Goal: Transaction & Acquisition: Purchase product/service

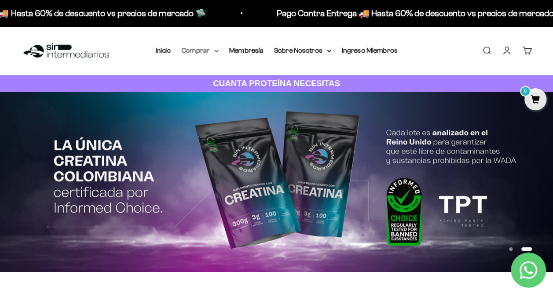
click at [202, 52] on summary "Comprar" at bounding box center [200, 50] width 37 height 11
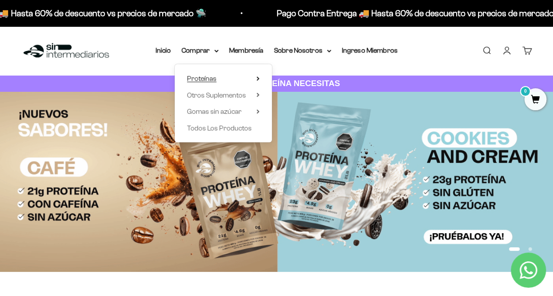
click at [205, 77] on span "Proteínas" at bounding box center [201, 78] width 29 height 7
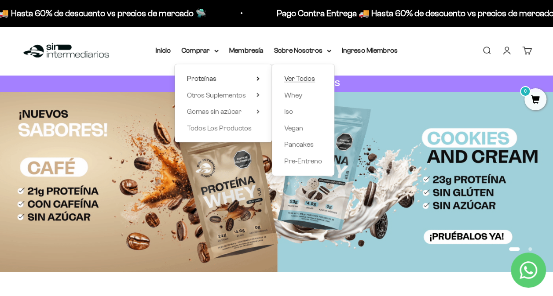
click at [289, 77] on span "Ver Todos" at bounding box center [299, 78] width 31 height 7
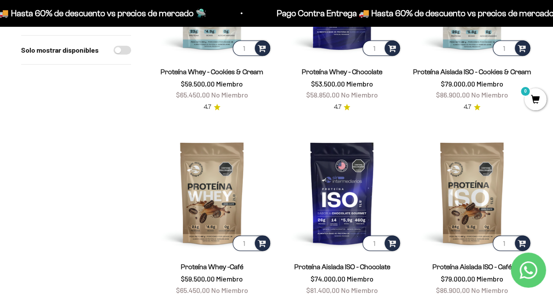
scroll to position [484, 0]
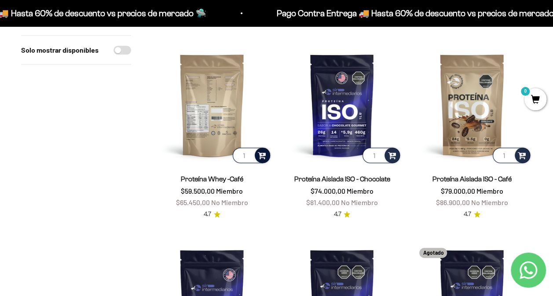
click at [263, 154] on span at bounding box center [262, 155] width 8 height 10
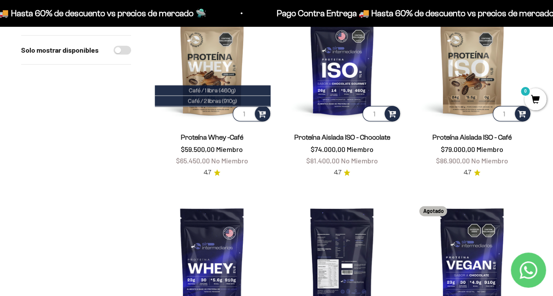
scroll to position [440, 0]
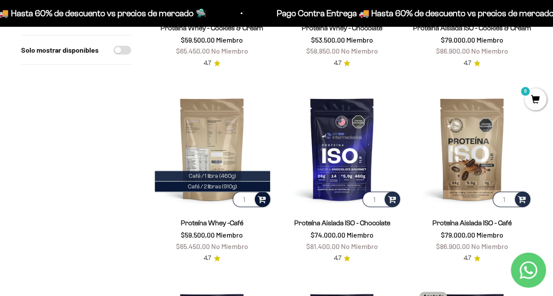
click at [234, 175] on span "Café / 1 libra (460g)" at bounding box center [212, 176] width 47 height 7
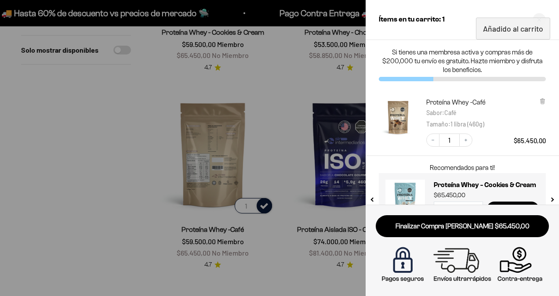
click at [115, 161] on div at bounding box center [279, 148] width 559 height 296
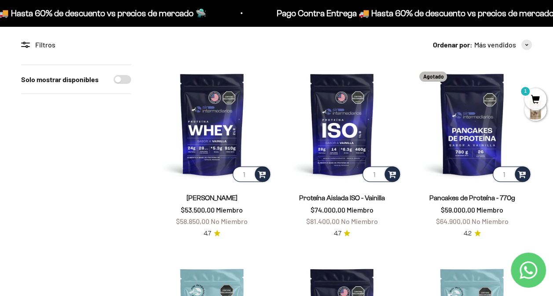
scroll to position [0, 0]
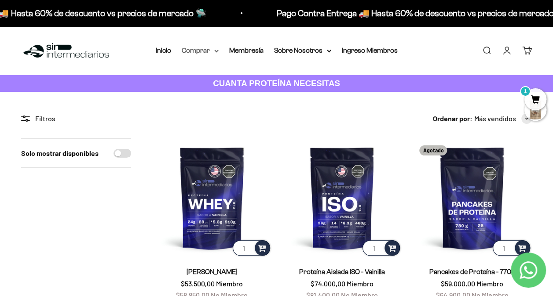
click at [209, 51] on summary "Comprar" at bounding box center [200, 50] width 37 height 11
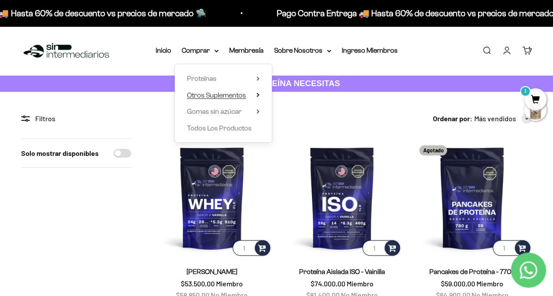
click at [210, 96] on span "Otros Suplementos" at bounding box center [216, 94] width 59 height 7
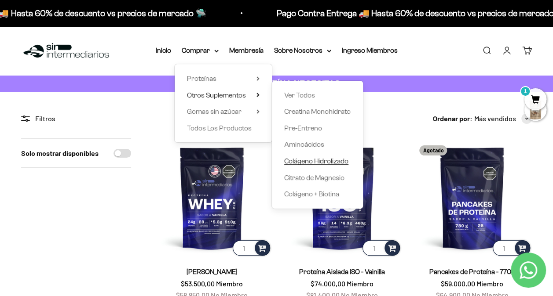
click at [325, 162] on span "Colágeno Hidrolizado" at bounding box center [316, 160] width 64 height 7
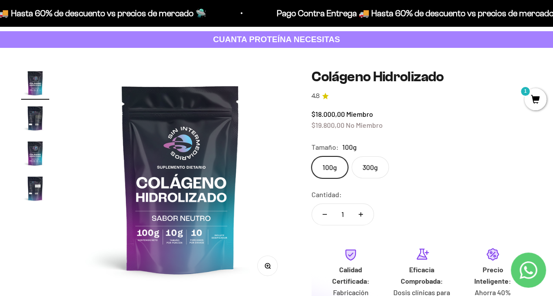
click at [375, 168] on label "300g" at bounding box center [369, 168] width 37 height 22
click at [311, 157] on input "300g" at bounding box center [311, 156] width 0 height 0
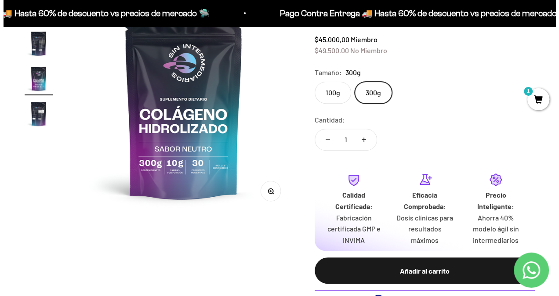
scroll to position [132, 0]
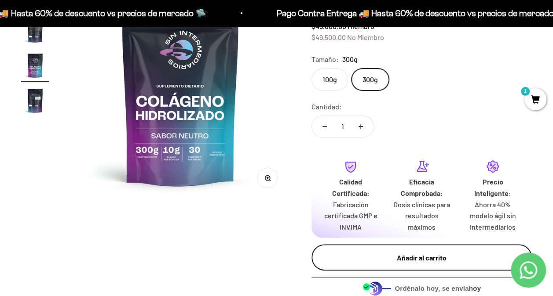
click at [443, 262] on div "Añadir al carrito" at bounding box center [421, 257] width 185 height 11
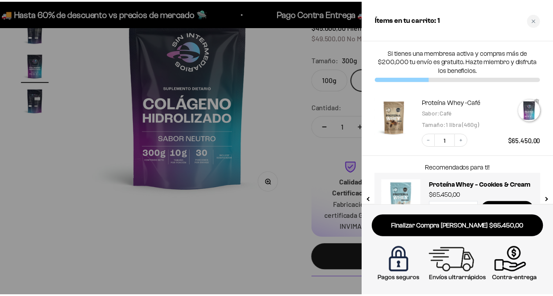
scroll to position [0, 457]
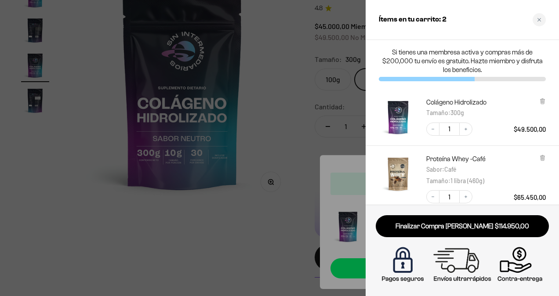
click at [281, 96] on div at bounding box center [279, 148] width 559 height 296
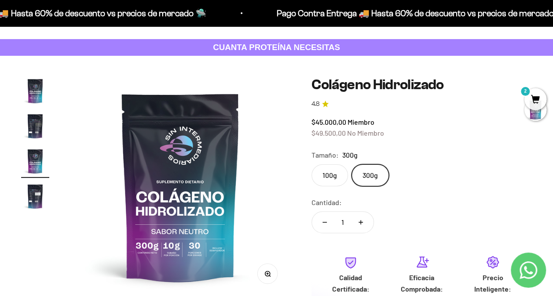
scroll to position [0, 0]
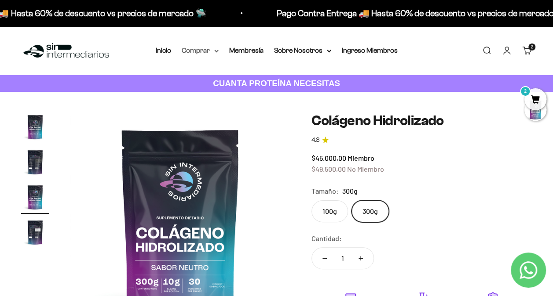
click at [215, 51] on icon at bounding box center [217, 51] width 4 height 2
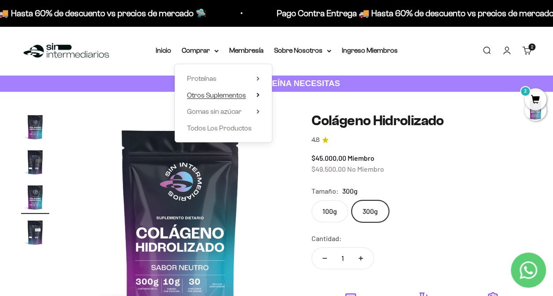
click at [228, 95] on span "Otros Suplementos" at bounding box center [216, 94] width 59 height 7
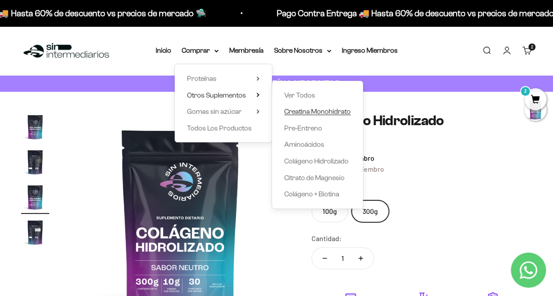
click at [318, 113] on span "Creatina Monohidrato" at bounding box center [317, 111] width 66 height 7
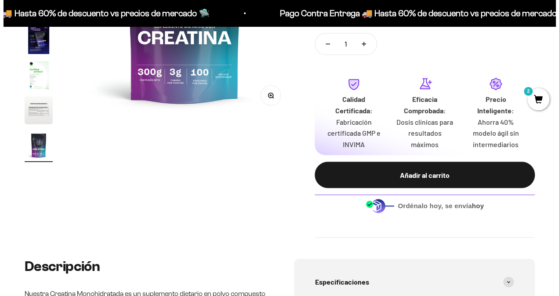
scroll to position [220, 0]
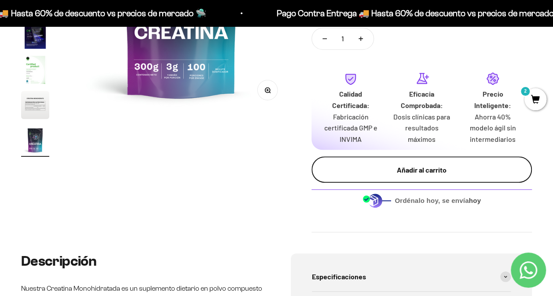
click at [428, 171] on div "Añadir al carrito" at bounding box center [421, 169] width 185 height 11
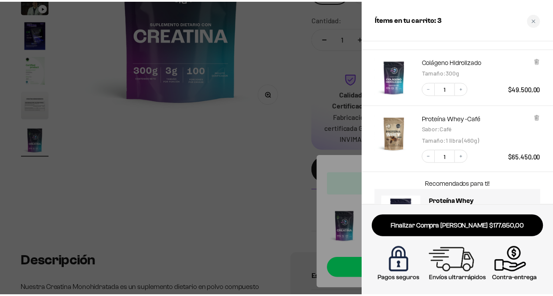
scroll to position [97, 0]
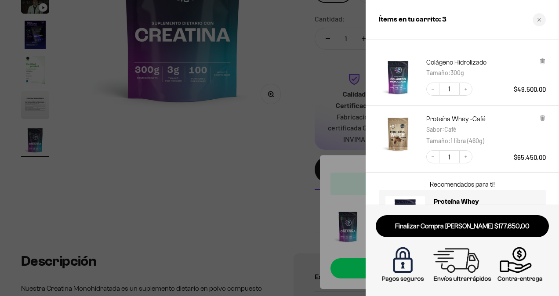
click at [227, 190] on div at bounding box center [279, 148] width 559 height 296
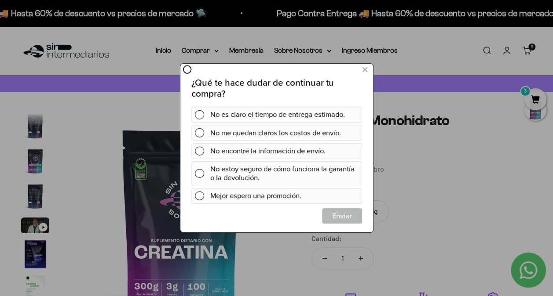
scroll to position [0, 0]
